Goal: Task Accomplishment & Management: Complete application form

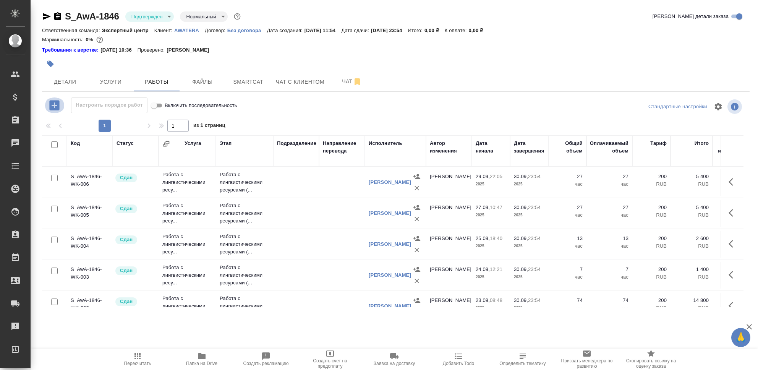
click at [54, 102] on icon "button" at bounding box center [54, 105] width 10 height 10
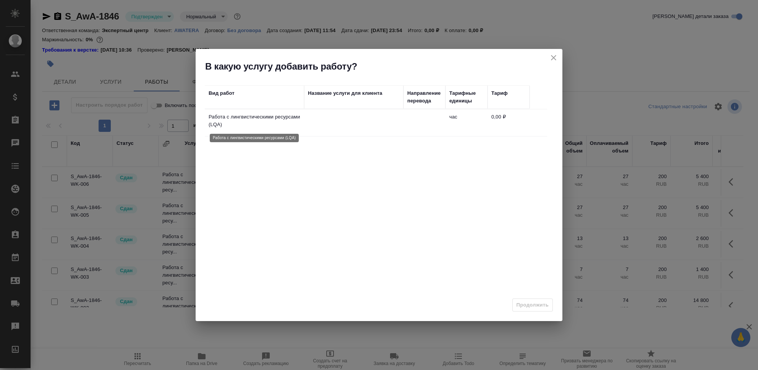
click at [233, 122] on p "Работа с лингвистическими ресурсами (LQA)" at bounding box center [255, 120] width 92 height 15
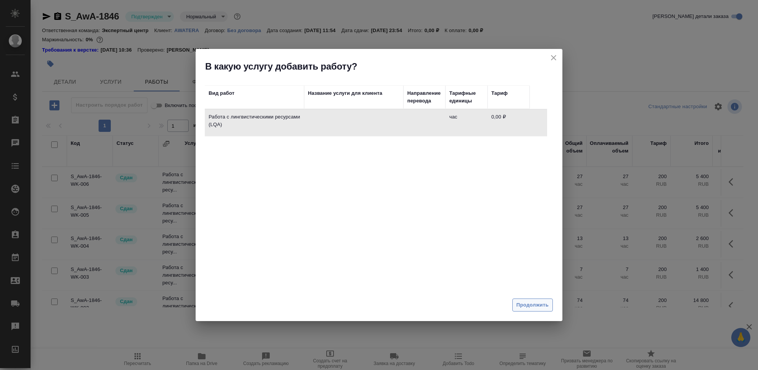
click at [529, 307] on span "Продолжить" at bounding box center [533, 305] width 32 height 9
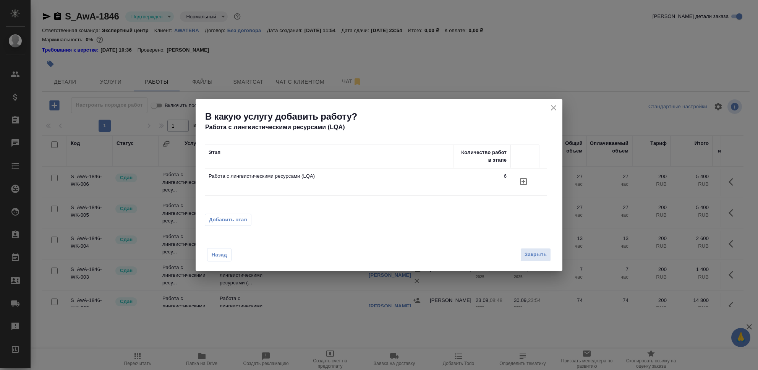
click at [521, 184] on icon "button" at bounding box center [523, 181] width 9 height 9
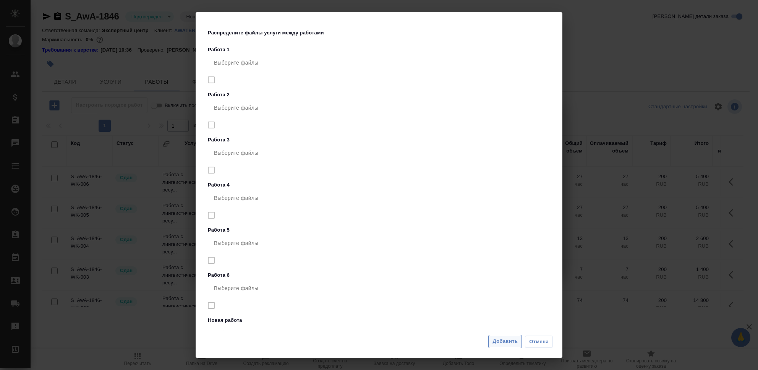
click at [509, 341] on span "Добавить" at bounding box center [505, 341] width 25 height 9
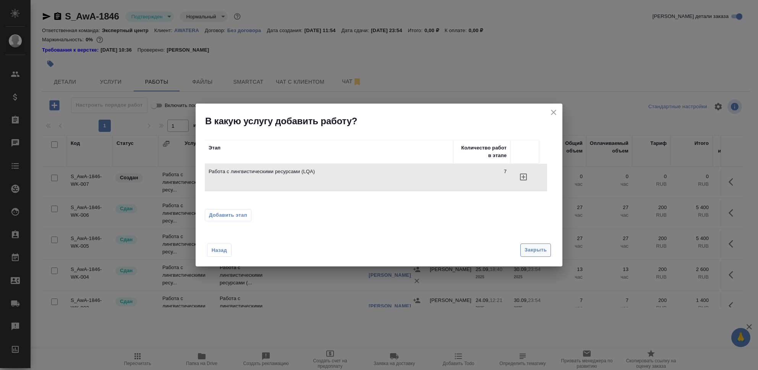
click at [546, 251] on span "Закрыть" at bounding box center [536, 250] width 22 height 9
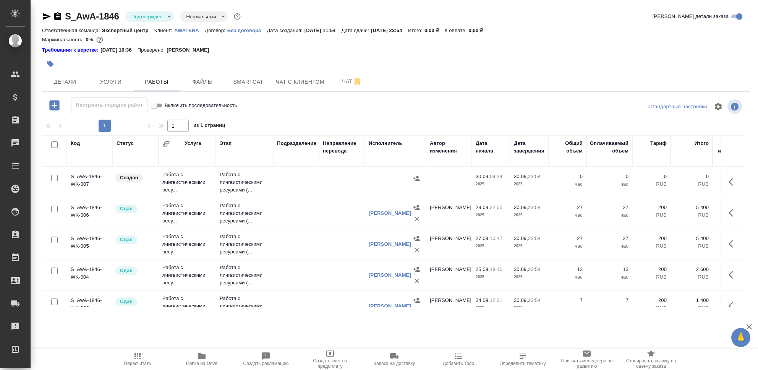
click at [174, 178] on td "Работа с лингвистическими ресу..." at bounding box center [187, 182] width 57 height 31
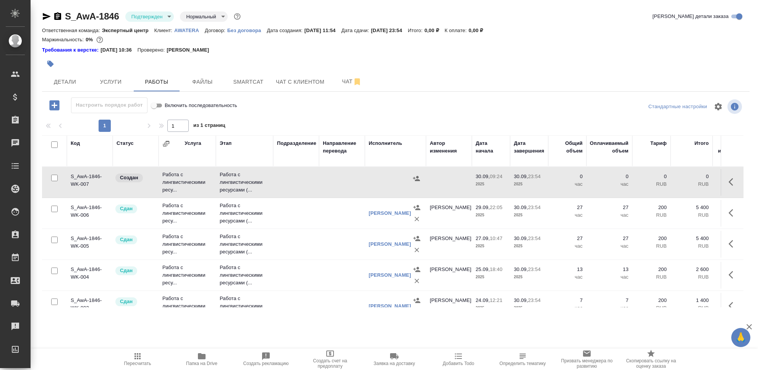
click at [174, 178] on td "Работа с лингвистическими ресу..." at bounding box center [187, 182] width 57 height 31
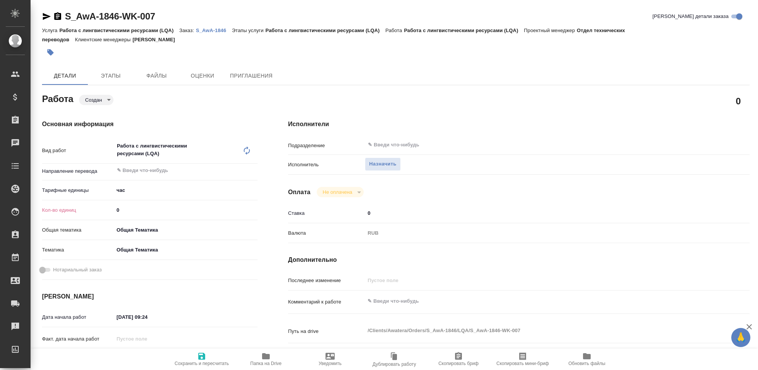
click at [120, 210] on input "0" at bounding box center [186, 209] width 144 height 11
type input "97"
click at [392, 303] on textarea at bounding box center [537, 301] width 345 height 13
type textarea "Элайнмент, РУСАЛ, Трактат."
click at [202, 357] on icon "button" at bounding box center [201, 356] width 7 height 7
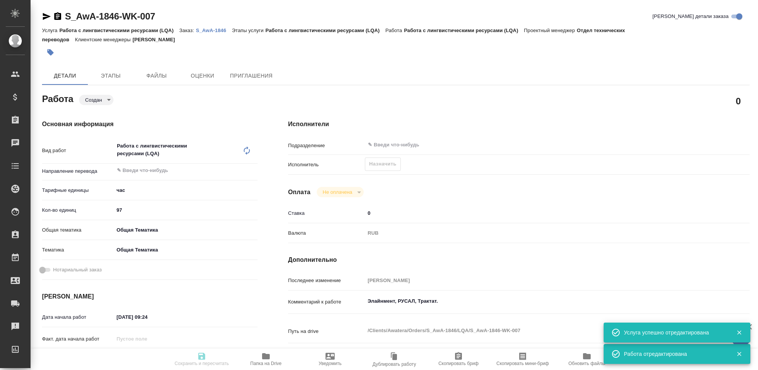
type input "created"
type input "5a8b1489cc6b4906c91bfd93"
type input "97"
type input "obtem"
type input "6012b1ca196b0e5c9229a120"
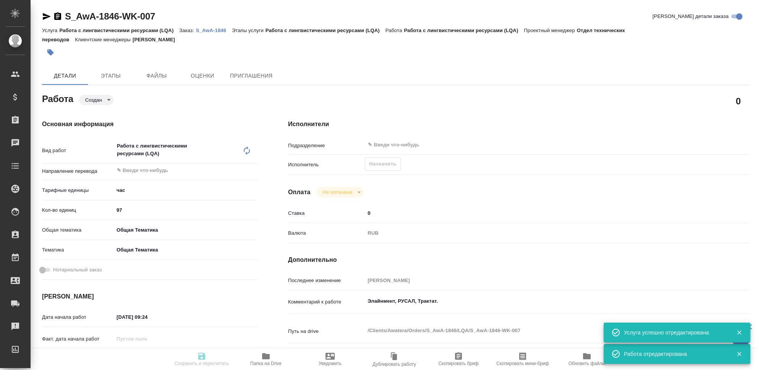
type input "[DATE] 09:24"
type input "[DATE] 23:54"
type input "notPayed"
type input "0"
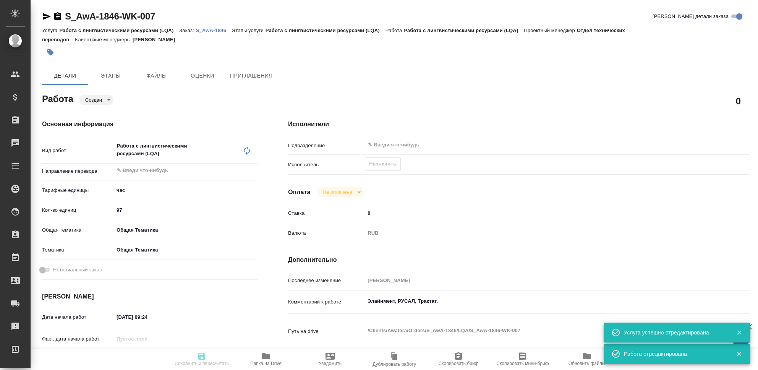
type input "RUB"
type input "[PERSON_NAME]"
type input "S_AwA-1846"
type input "Работа с лингвистическими ресурсами (LQA)"
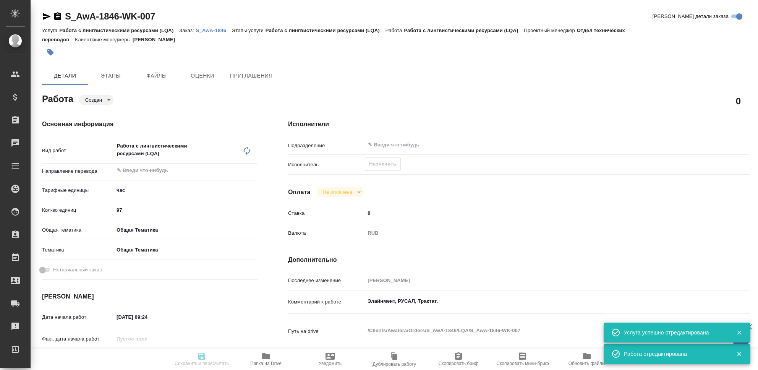
type input "[PERSON_NAME]"
type input "/Clients/Awatera/Orders/S_AwA-1846"
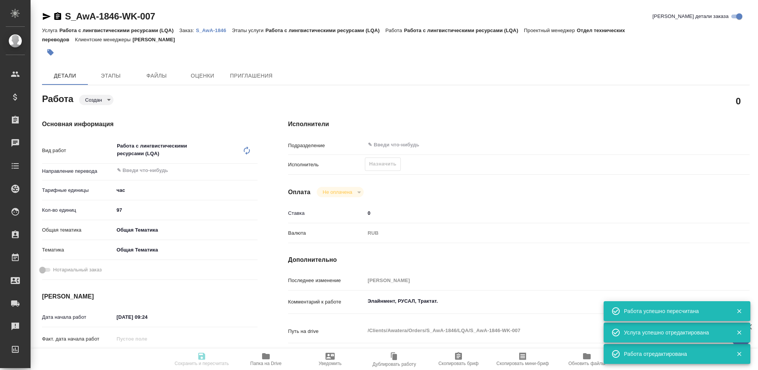
type input "created"
type input "5a8b1489cc6b4906c91bfd93"
type input "97"
type input "obtem"
type input "6012b1ca196b0e5c9229a120"
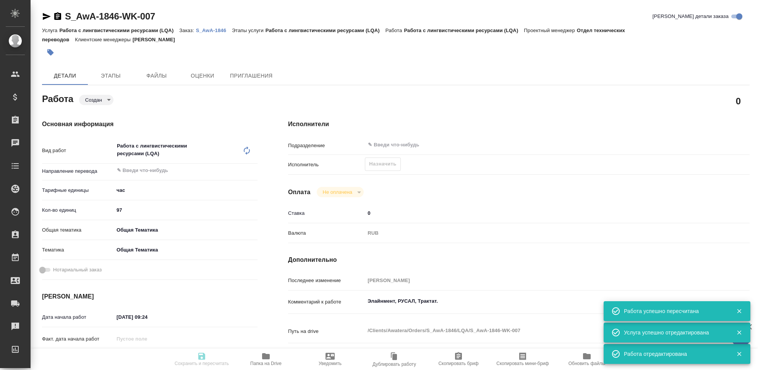
type input "[DATE] 09:24"
type input "[DATE] 23:54"
type input "notPayed"
type input "0"
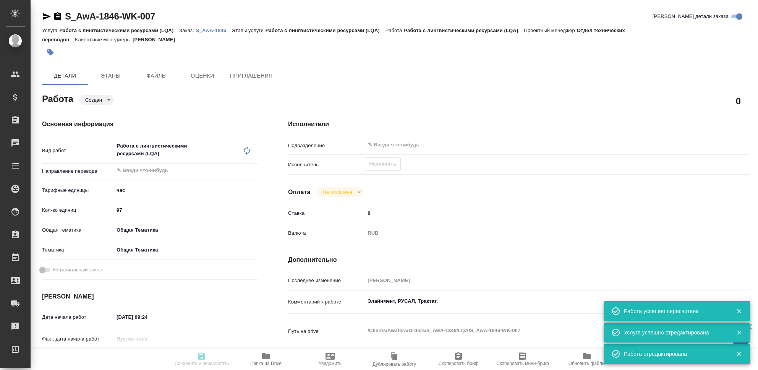
type input "RUB"
type input "[PERSON_NAME]"
type input "S_AwA-1846"
type input "Работа с лингвистическими ресурсами (LQA)"
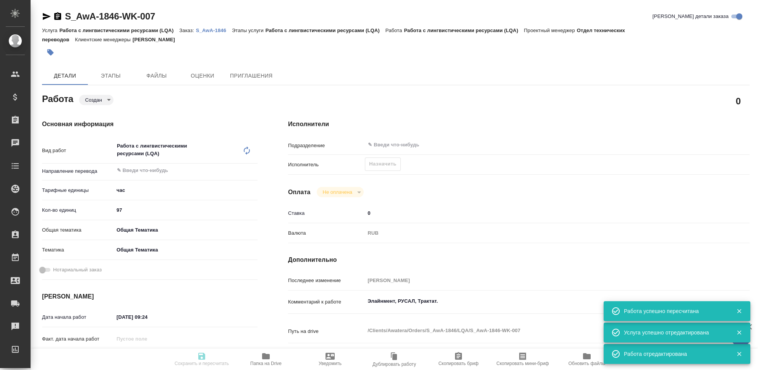
type input "[PERSON_NAME]"
type input "/Clients/Awatera/Orders/S_AwA-1846"
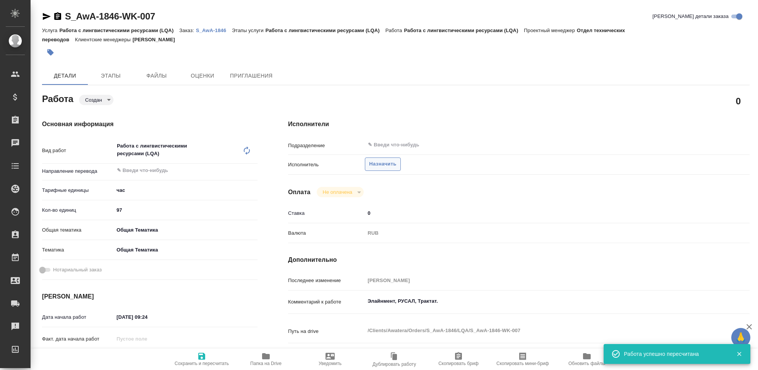
click at [386, 163] on span "Назначить" at bounding box center [382, 164] width 27 height 9
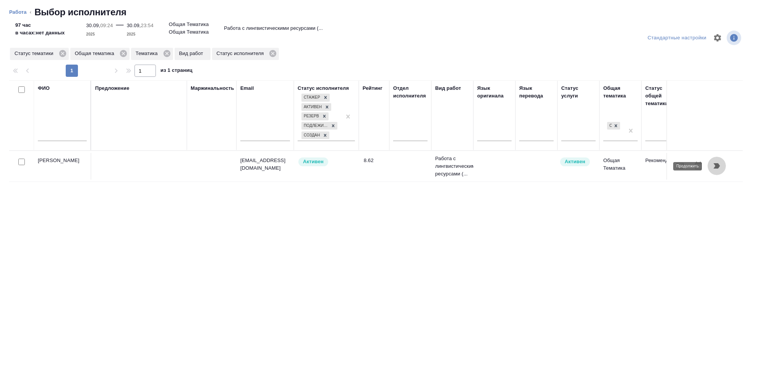
click at [717, 165] on icon "button" at bounding box center [717, 165] width 6 height 5
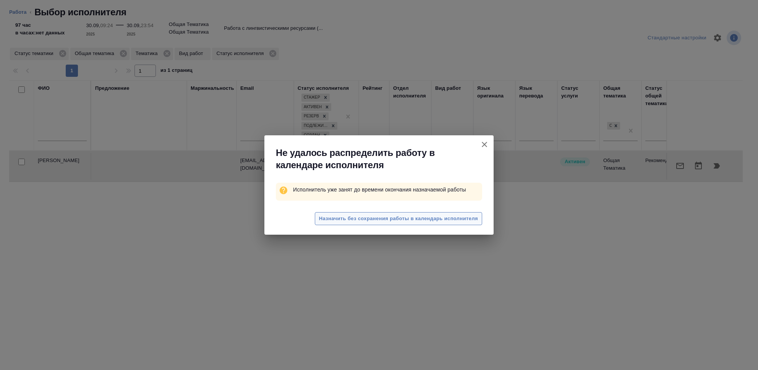
click at [435, 220] on span "Назначить без сохранения работы в календарь исполнителя" at bounding box center [398, 218] width 159 height 9
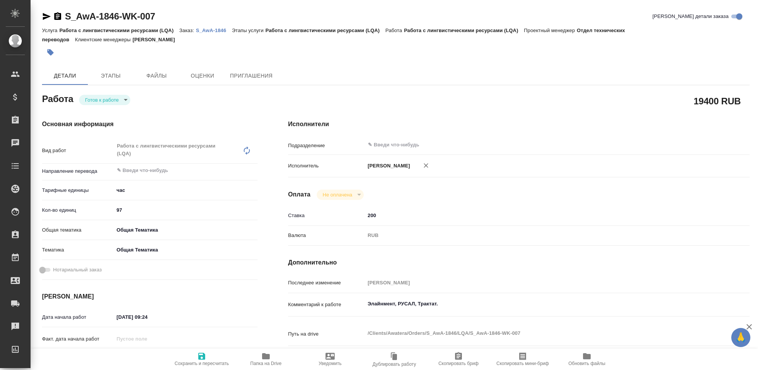
type textarea "x"
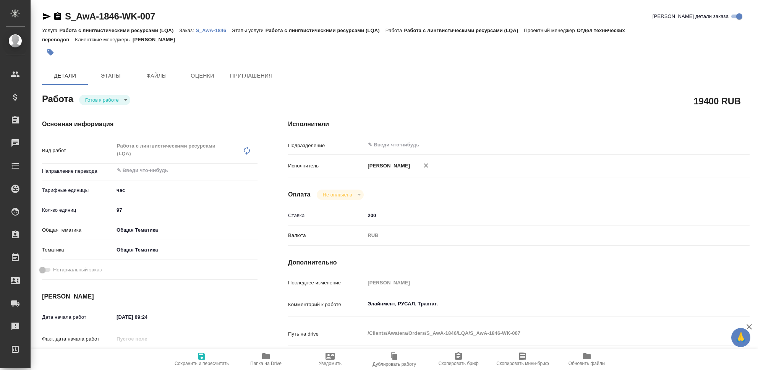
type textarea "x"
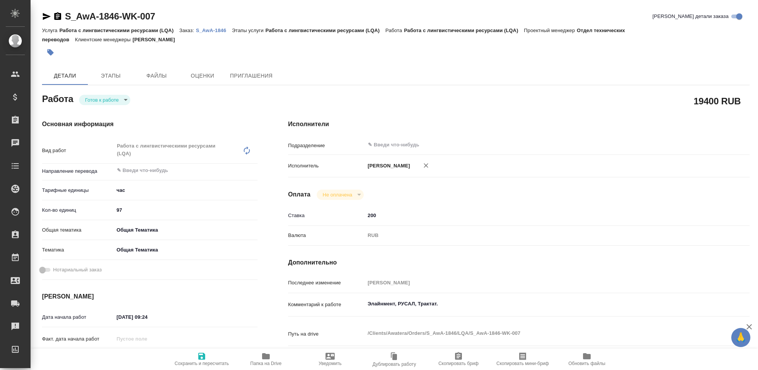
type textarea "x"
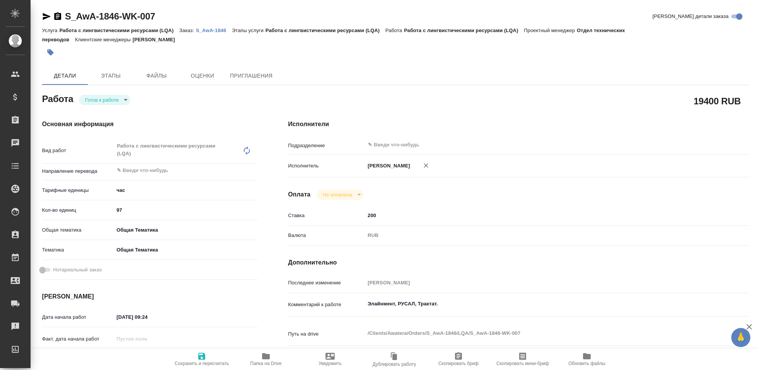
type textarea "x"
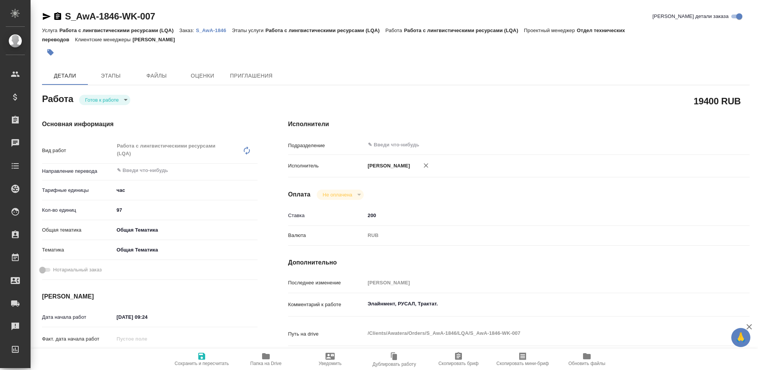
type textarea "x"
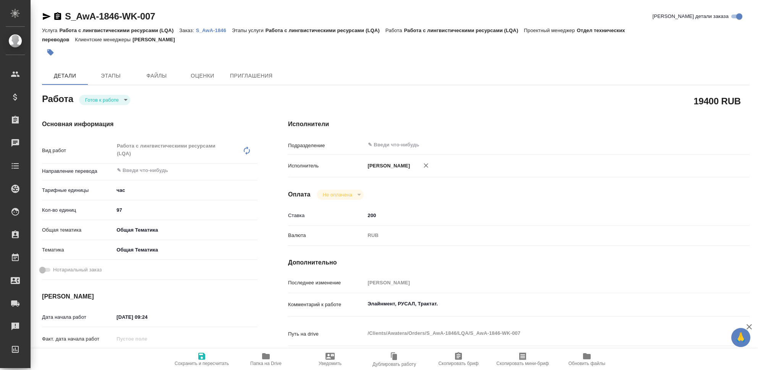
type textarea "x"
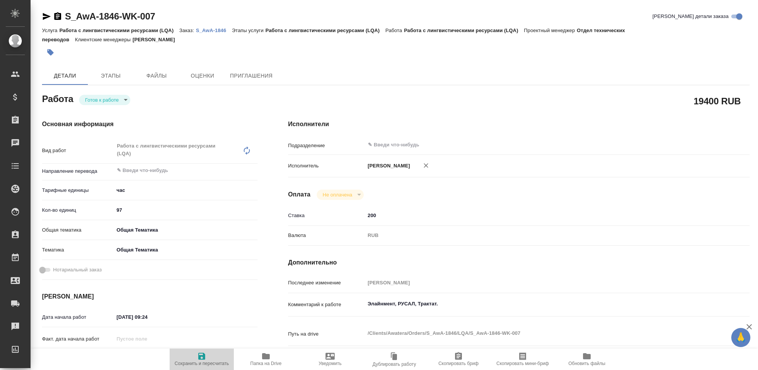
click at [203, 356] on icon "button" at bounding box center [201, 356] width 7 height 7
type textarea "x"
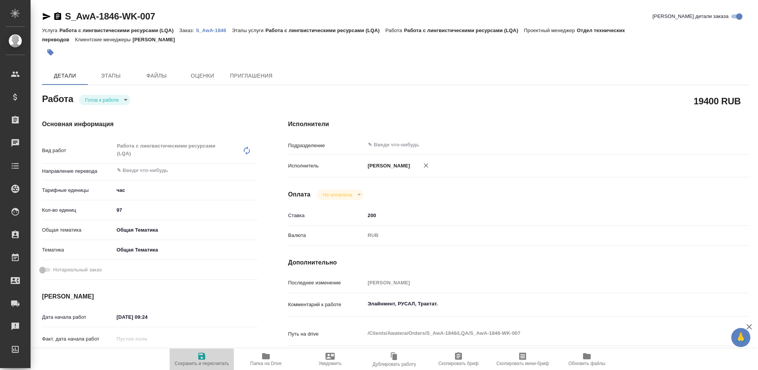
type textarea "x"
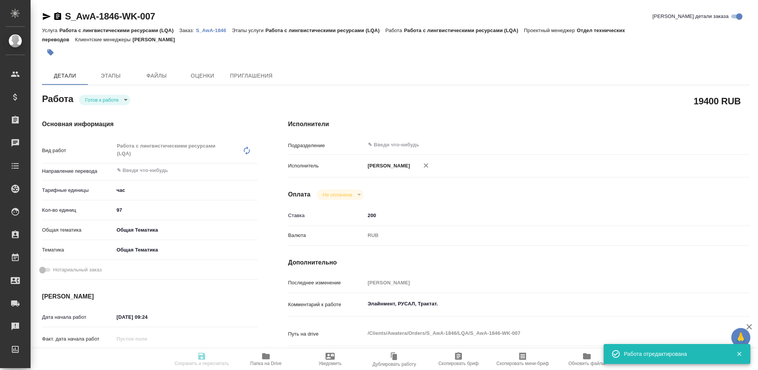
type textarea "x"
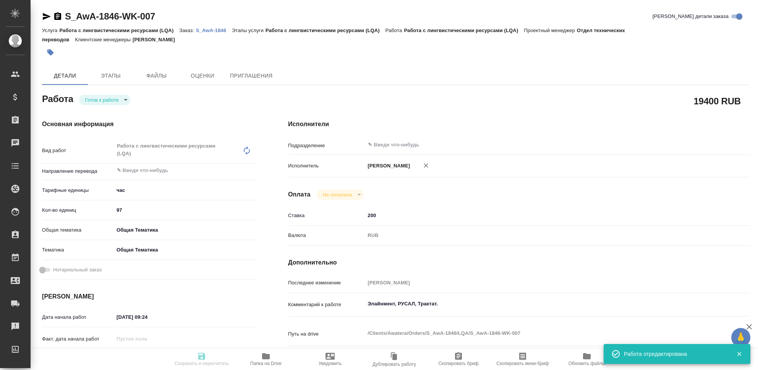
type textarea "x"
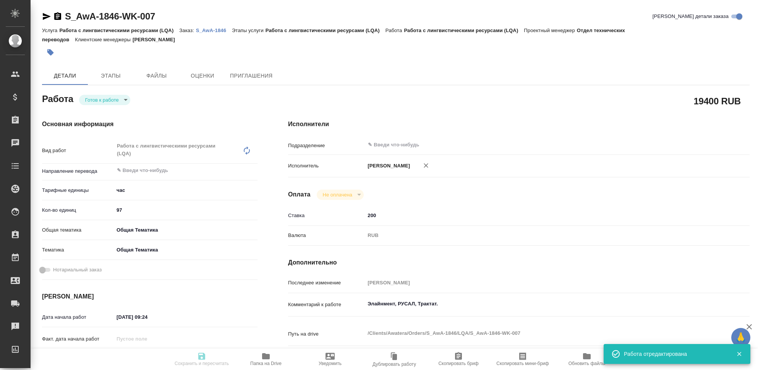
type input "readyForWork"
type textarea "Работа с лингвистическими ресурсами (LQA)"
type textarea "x"
type input "5a8b1489cc6b4906c91bfd93"
type input "97"
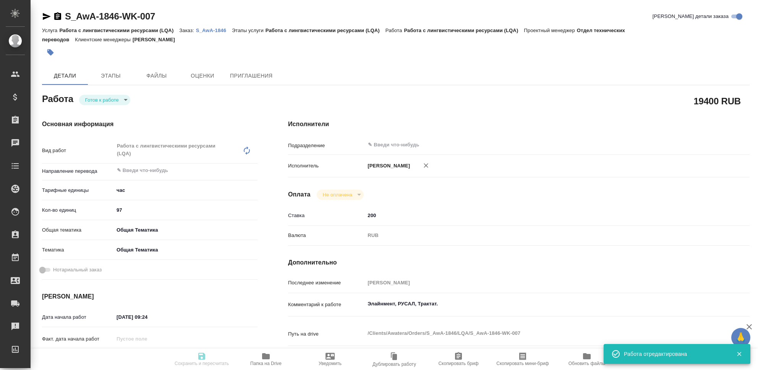
type input "obtem"
type input "6012b1ca196b0e5c9229a120"
type input "[DATE] 09:24"
type input "[DATE] 23:54"
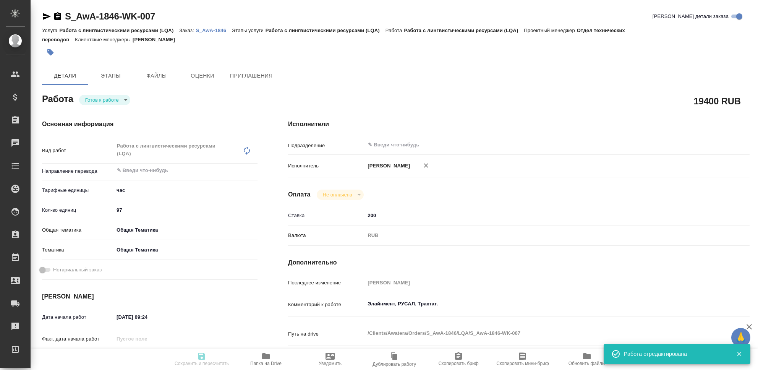
type input "notPayed"
type input "200"
type input "RUB"
type input "[PERSON_NAME]"
type textarea "Элайнмент, РУСАЛ, Трактат."
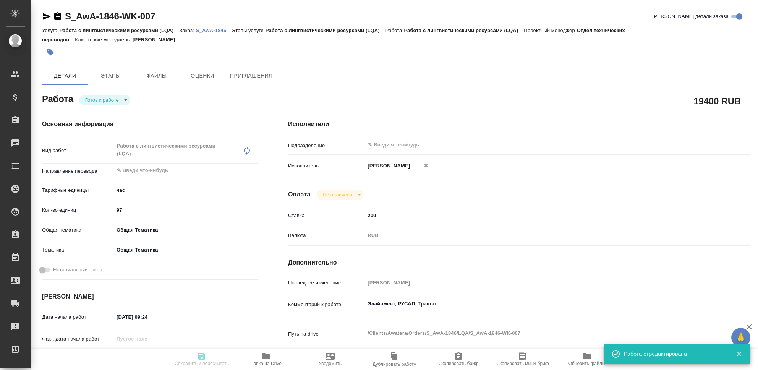
type textarea "x"
type textarea "/Clients/Awatera/Orders/S_AwA-1846/LQA/S_AwA-1846-WK-007"
type textarea "x"
type input "S_AwA-1846"
type input "Работа с лингвистическими ресурсами (LQA)"
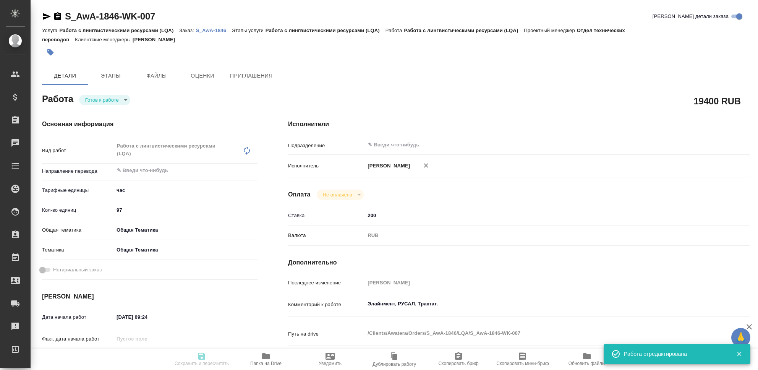
type input "Работа с лингвистическими ресурсами (LQA)"
type input "[PERSON_NAME]"
type input "/Clients/Awatera/Orders/S_AwA-1846"
type textarea "x"
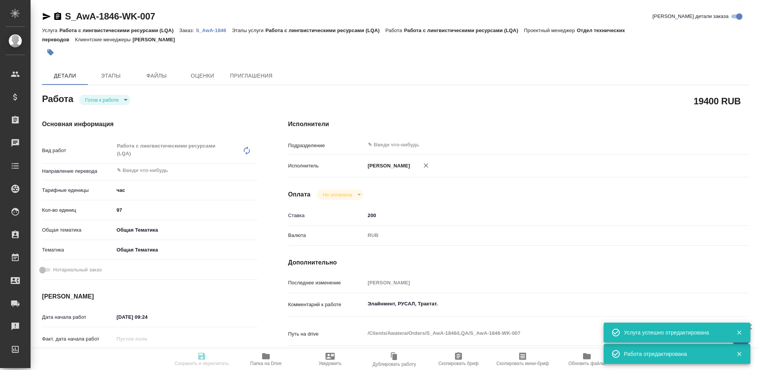
type textarea "x"
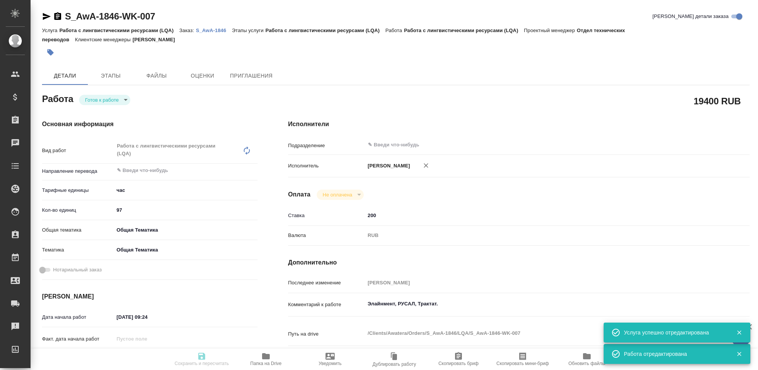
type textarea "x"
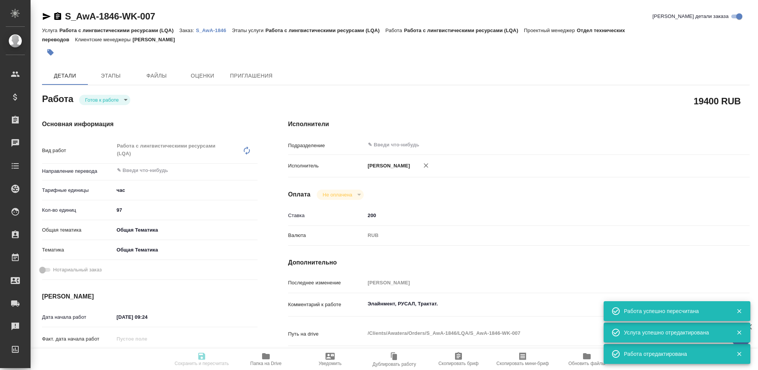
type input "readyForWork"
type textarea "Работа с лингвистическими ресурсами (LQA)"
type textarea "x"
type input "5a8b1489cc6b4906c91bfd93"
type input "97"
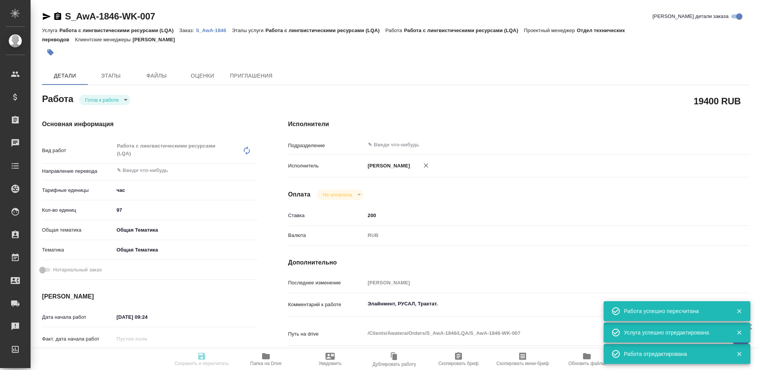
type input "obtem"
type input "6012b1ca196b0e5c9229a120"
type input "[DATE] 09:24"
type input "[DATE] 23:54"
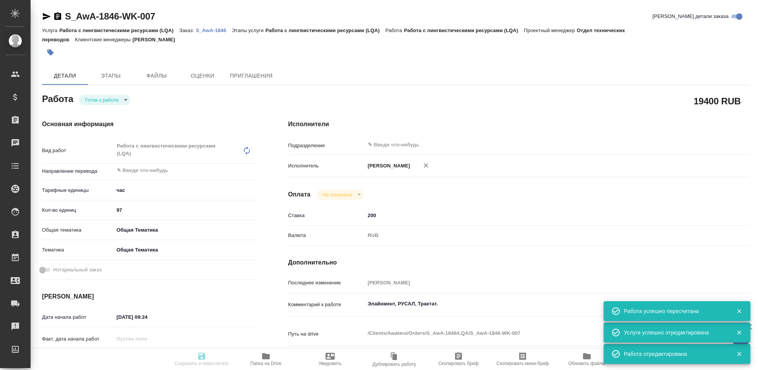
type input "notPayed"
type input "200"
type input "RUB"
type input "[PERSON_NAME]"
type textarea "Элайнмент, РУСАЛ, Трактат."
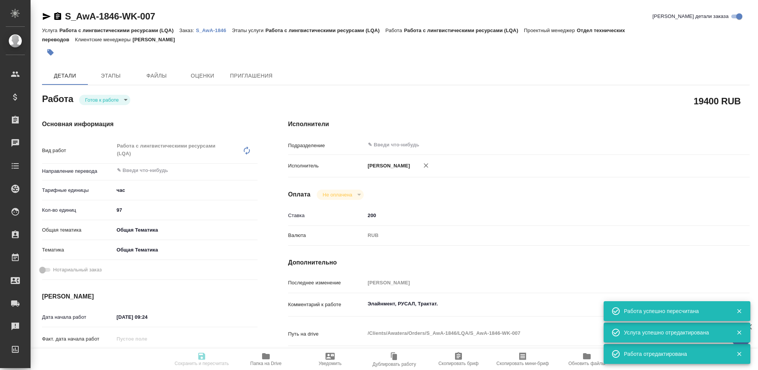
type textarea "x"
type textarea "/Clients/Awatera/Orders/S_AwA-1846/LQA/S_AwA-1846-WK-007"
type textarea "x"
type input "S_AwA-1846"
type input "Работа с лингвистическими ресурсами (LQA)"
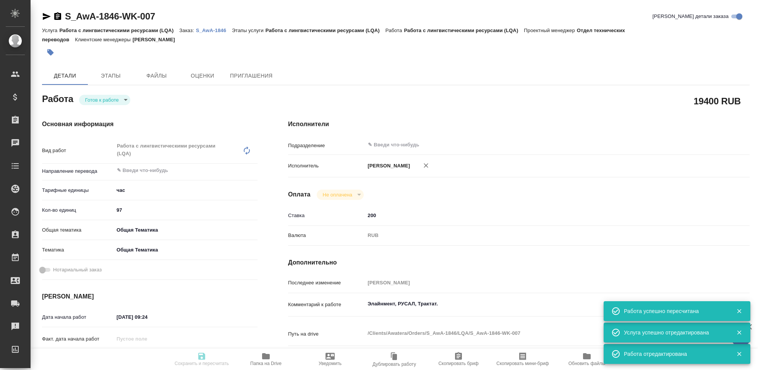
type input "Работа с лингвистическими ресурсами (LQA)"
type input "[PERSON_NAME]"
type input "/Clients/Awatera/Orders/S_AwA-1846"
type textarea "x"
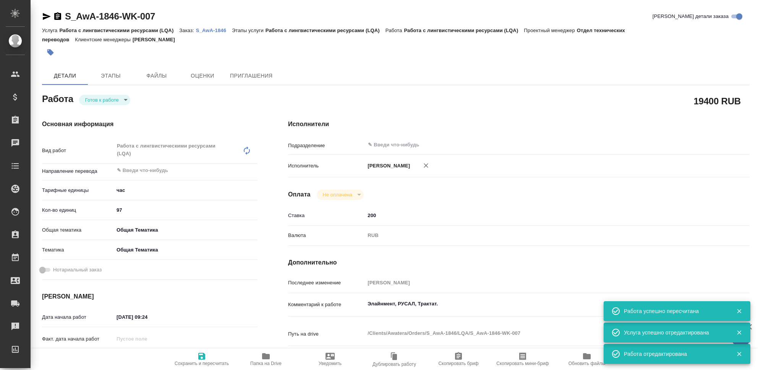
type textarea "x"
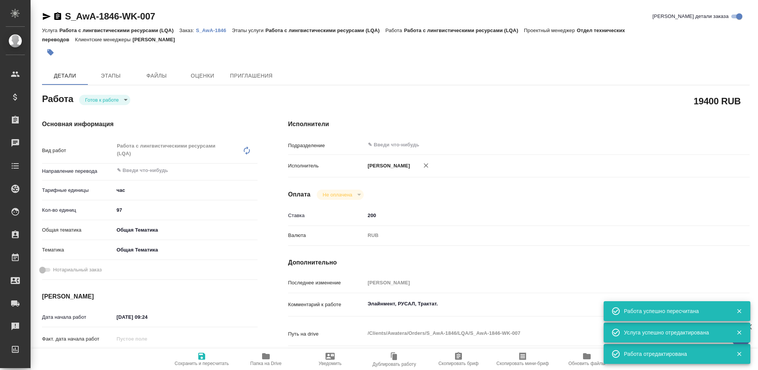
type textarea "x"
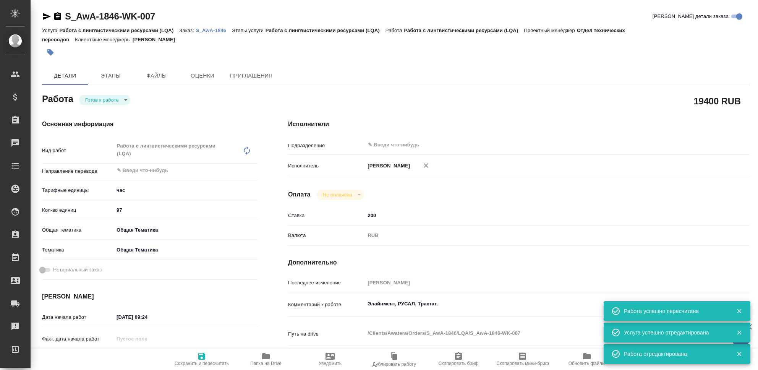
type textarea "x"
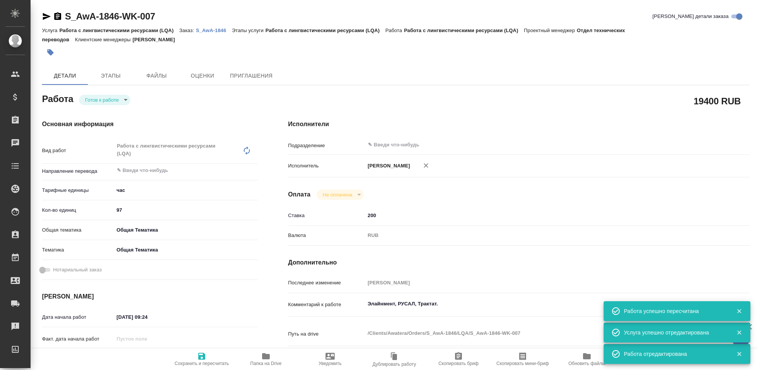
type textarea "x"
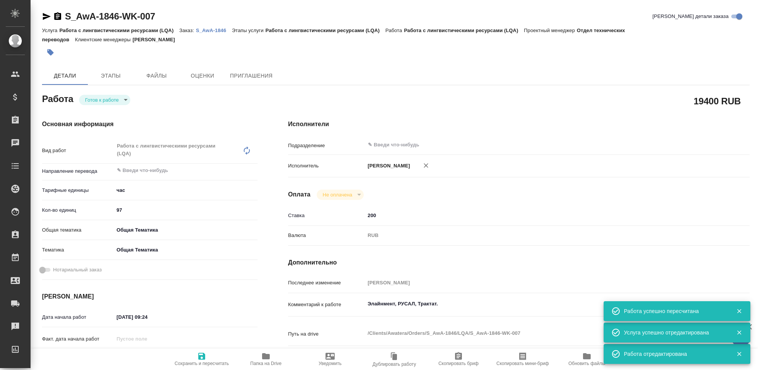
click at [127, 98] on body "🙏 .cls-1 fill:#fff; AWATERA [PERSON_NAME] Клиенты Спецификации Заказы 0 Чаты To…" at bounding box center [379, 185] width 758 height 370
click at [108, 133] on li "Сдан" at bounding box center [104, 138] width 51 height 13
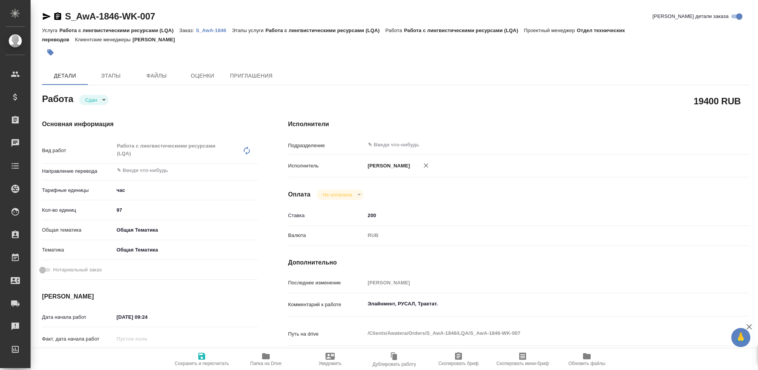
type textarea "x"
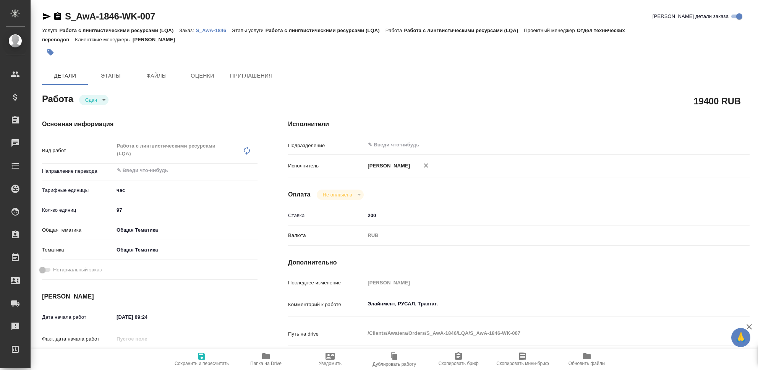
type textarea "x"
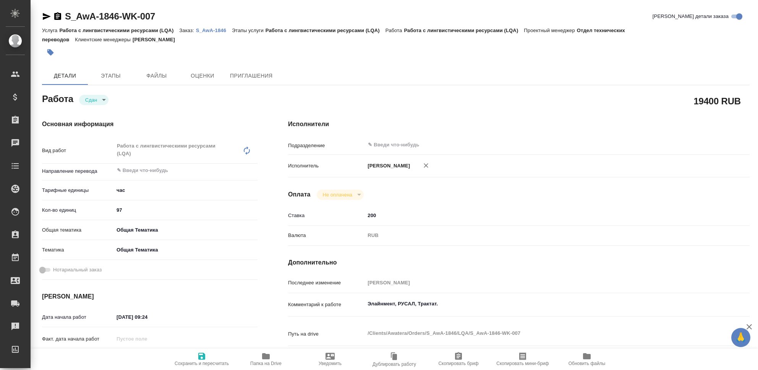
type textarea "x"
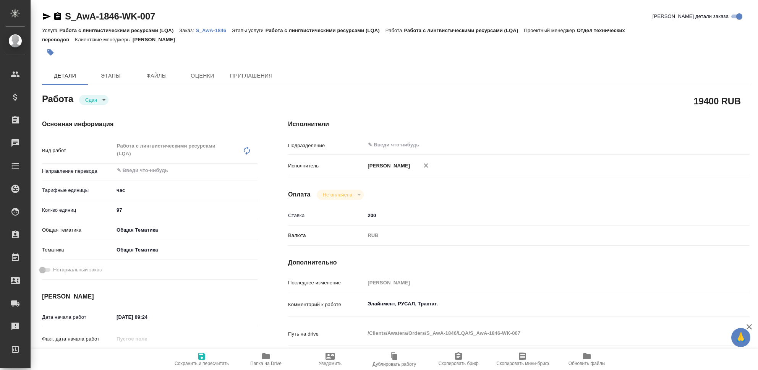
click at [201, 357] on icon "button" at bounding box center [201, 356] width 7 height 7
type textarea "x"
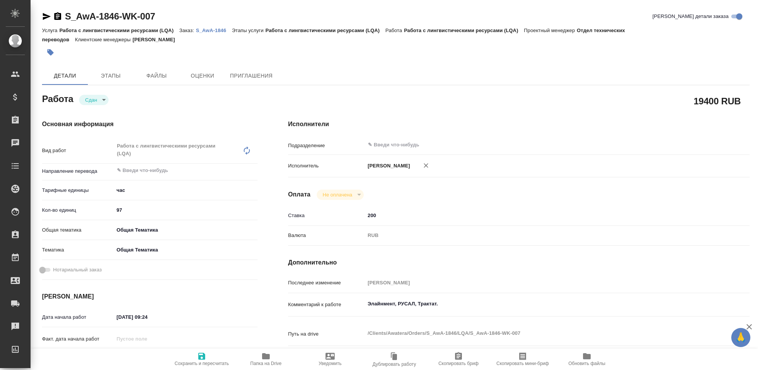
type textarea "x"
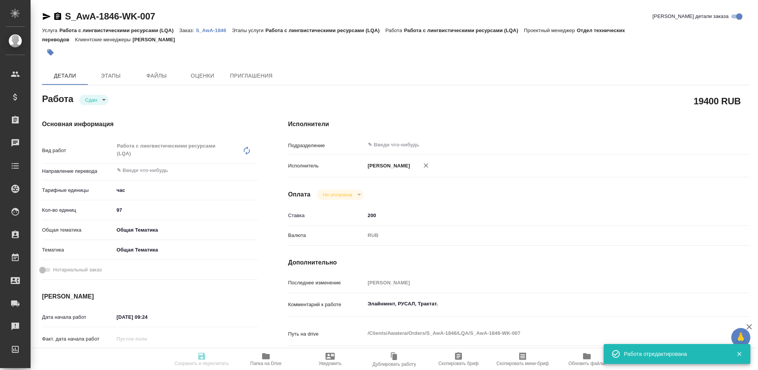
type textarea "x"
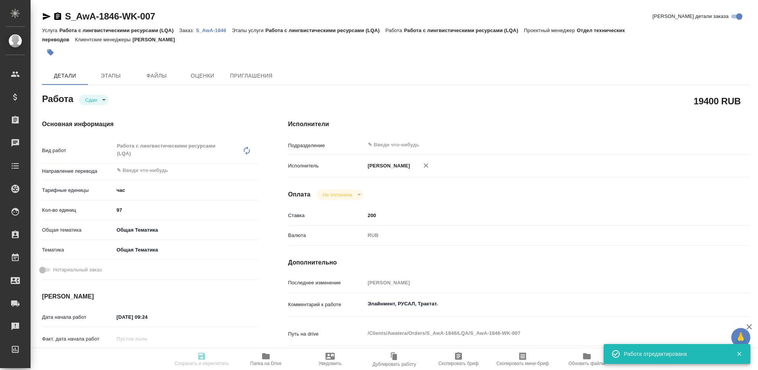
type textarea "x"
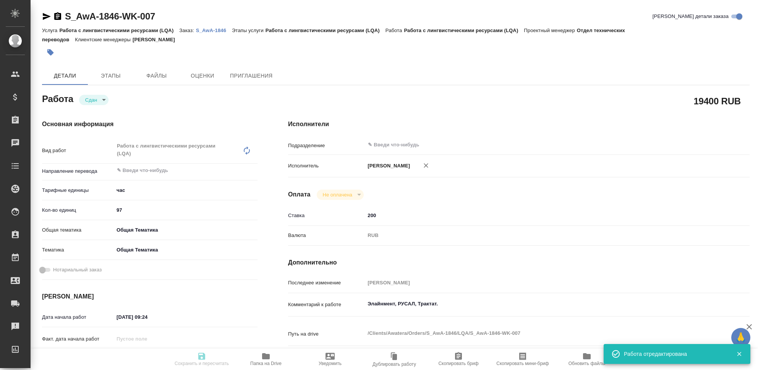
type input "closed"
type textarea "Работа с лингвистическими ресурсами (LQA)"
type textarea "x"
type input "5a8b1489cc6b4906c91bfd93"
type input "97"
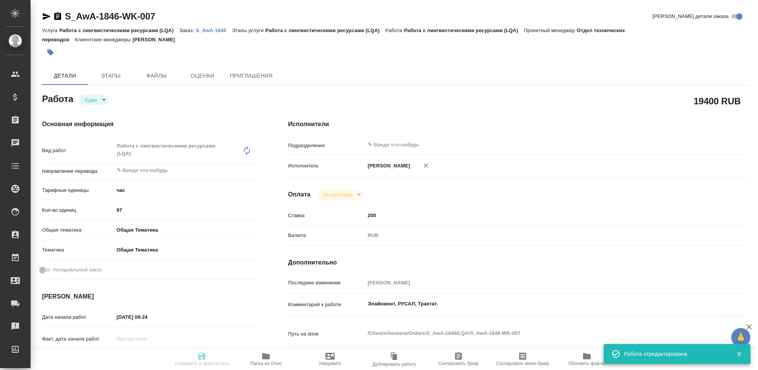
type input "obtem"
type input "6012b1ca196b0e5c9229a120"
type input "[DATE] 09:24"
type input "[DATE] 23:54"
type input "[DATE] 09:25"
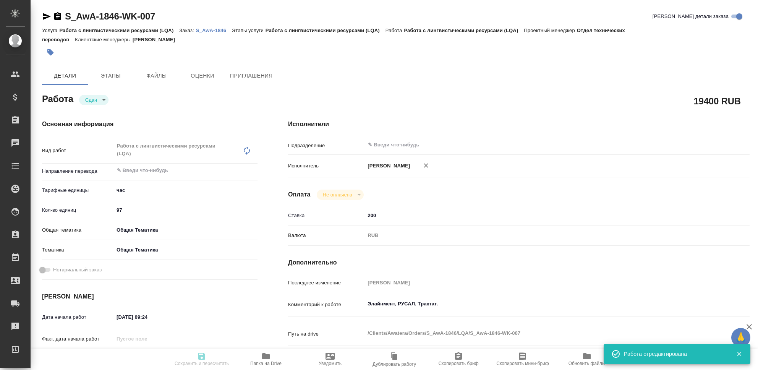
type input "[DATE] 23:54"
type input "notPayed"
type input "200"
type input "RUB"
type input "[PERSON_NAME]"
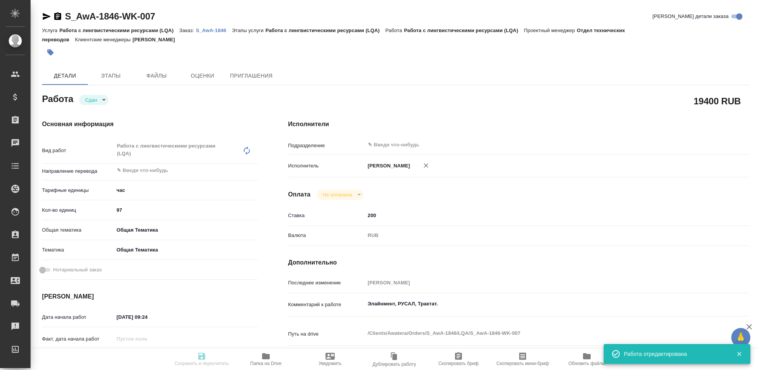
type textarea "Элайнмент, РУСАЛ, Трактат."
type textarea "x"
type textarea "/Clients/Awatera/Orders/S_AwA-1846/LQA/S_AwA-1846-WK-007"
type textarea "x"
type input "S_AwA-1846"
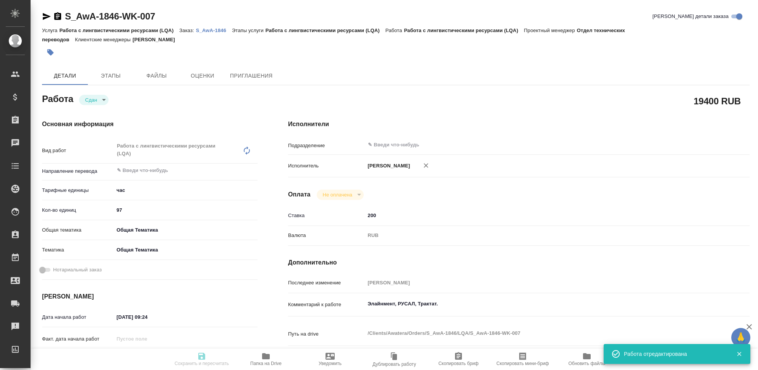
type input "Работа с лингвистическими ресурсами (LQA)"
type input "[PERSON_NAME]"
type input "/Clients/Awatera/Orders/S_AwA-1846"
type textarea "x"
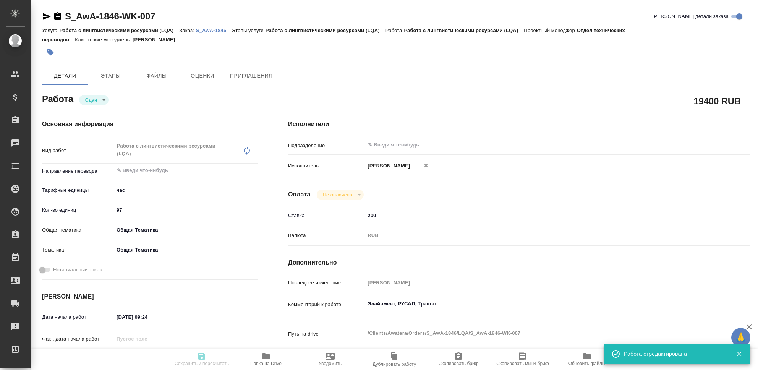
type textarea "x"
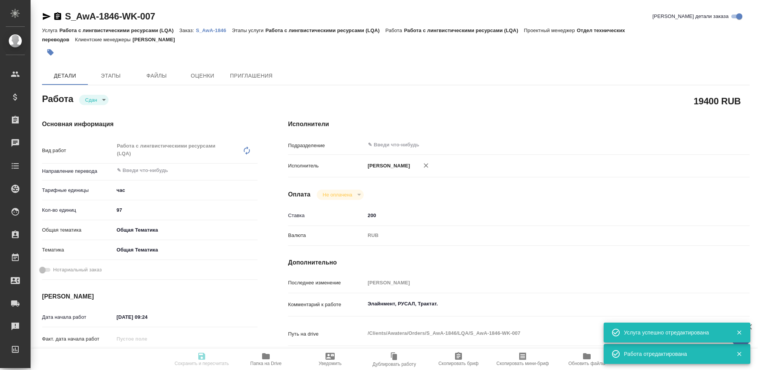
type textarea "x"
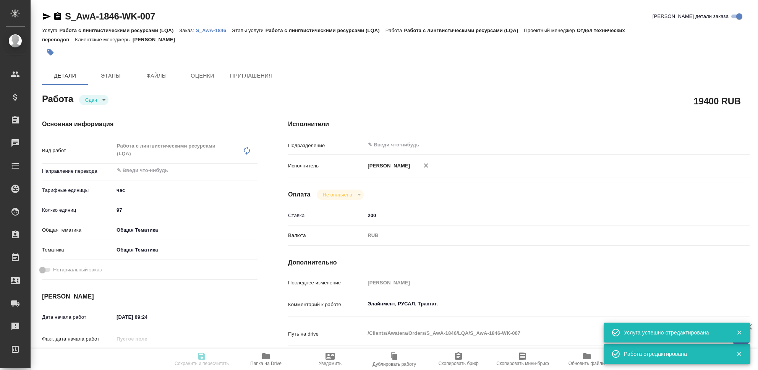
type textarea "x"
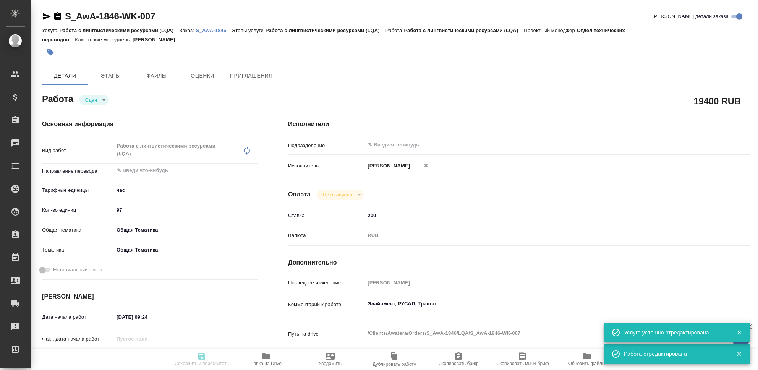
type textarea "x"
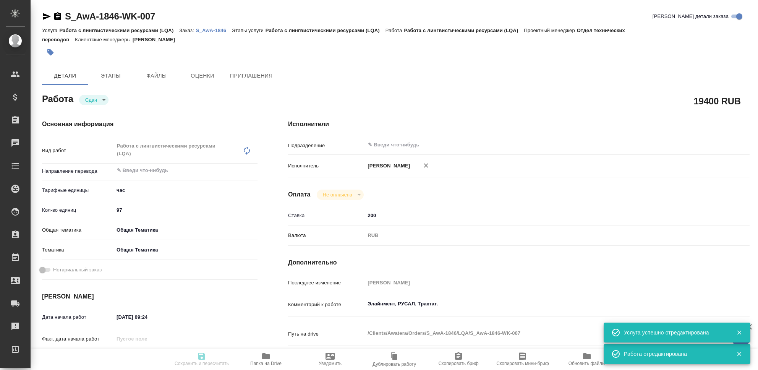
type textarea "x"
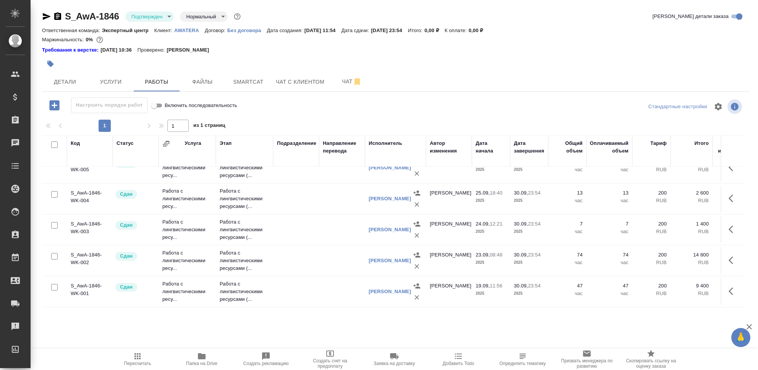
scroll to position [85, 0]
